Goal: Information Seeking & Learning: Learn about a topic

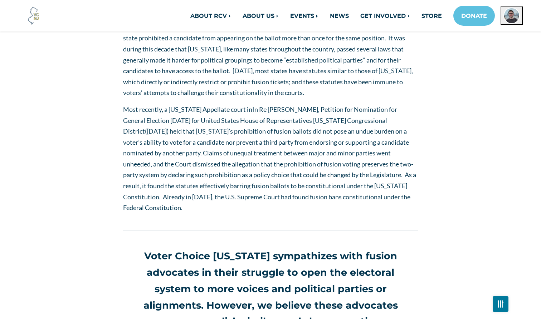
scroll to position [268, 0]
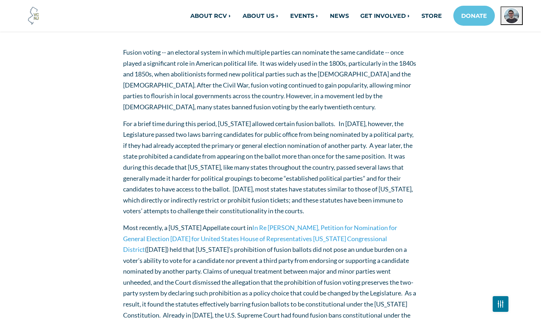
scroll to position [153, 0]
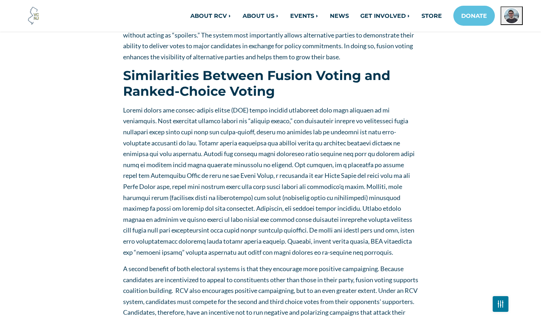
scroll to position [745, 0]
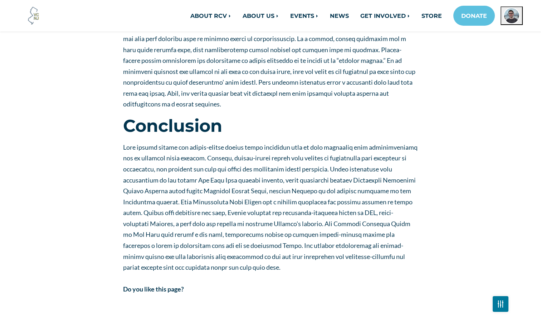
scroll to position [1317, 0]
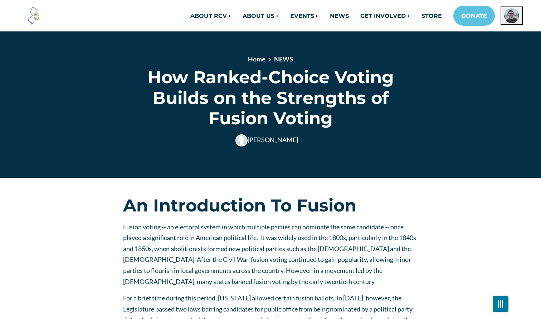
click at [403, 134] on div "Luisa Amenta |" at bounding box center [270, 140] width 295 height 12
